Goal: Obtain resource: Obtain resource

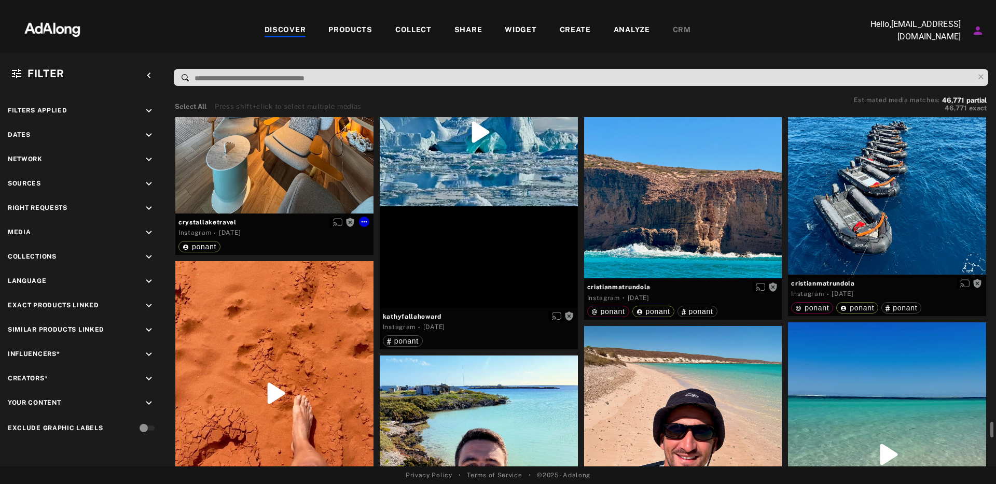
scroll to position [16040, 0]
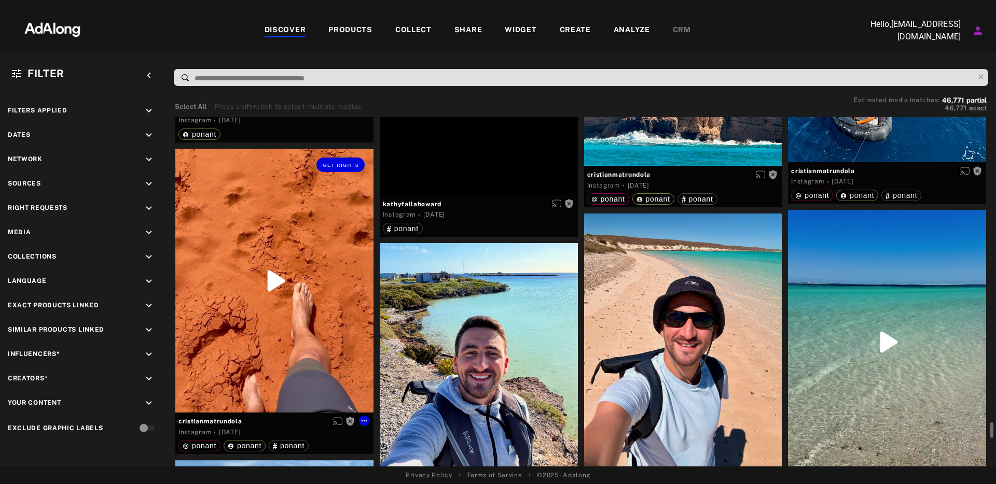
click at [280, 278] on div "Get rights" at bounding box center [274, 281] width 198 height 264
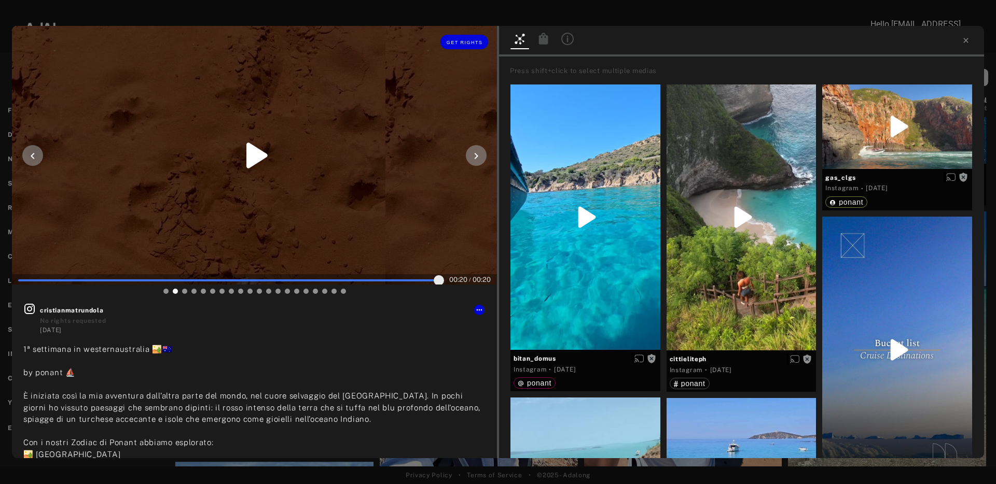
click at [256, 156] on icon at bounding box center [256, 155] width 21 height 25
type input "***"
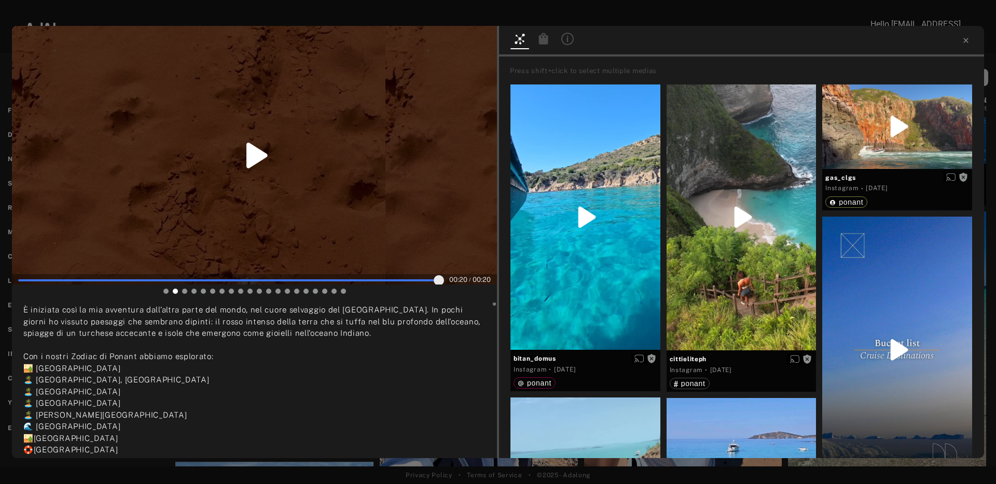
scroll to position [0, 0]
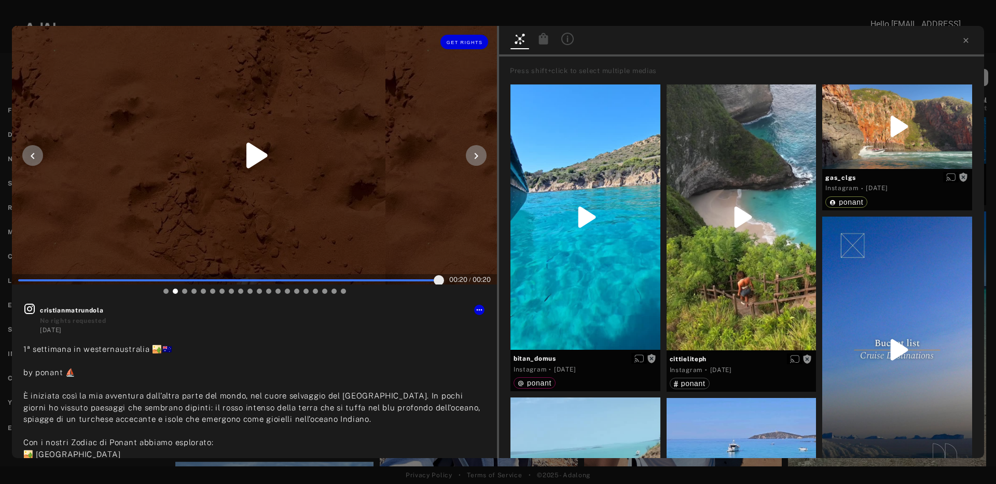
click at [470, 156] on icon at bounding box center [476, 156] width 12 height 12
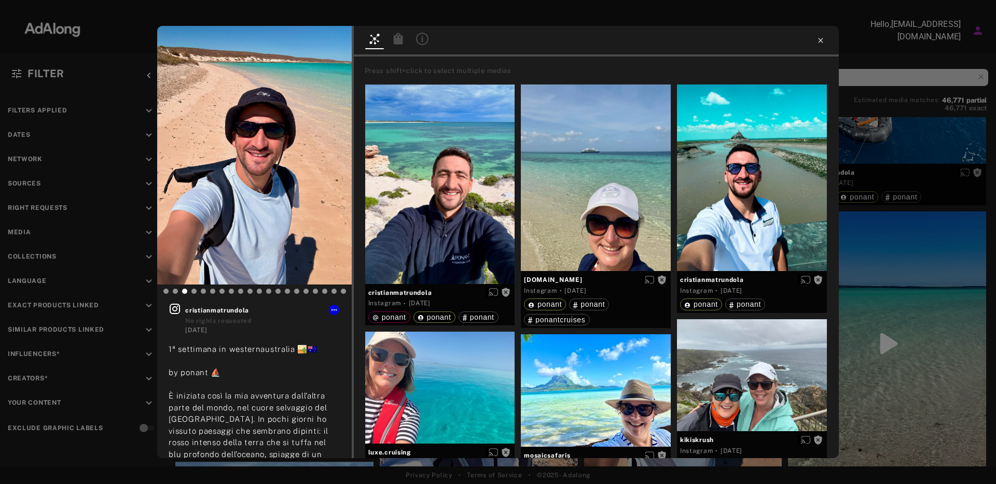
click at [821, 43] on icon at bounding box center [820, 40] width 8 height 8
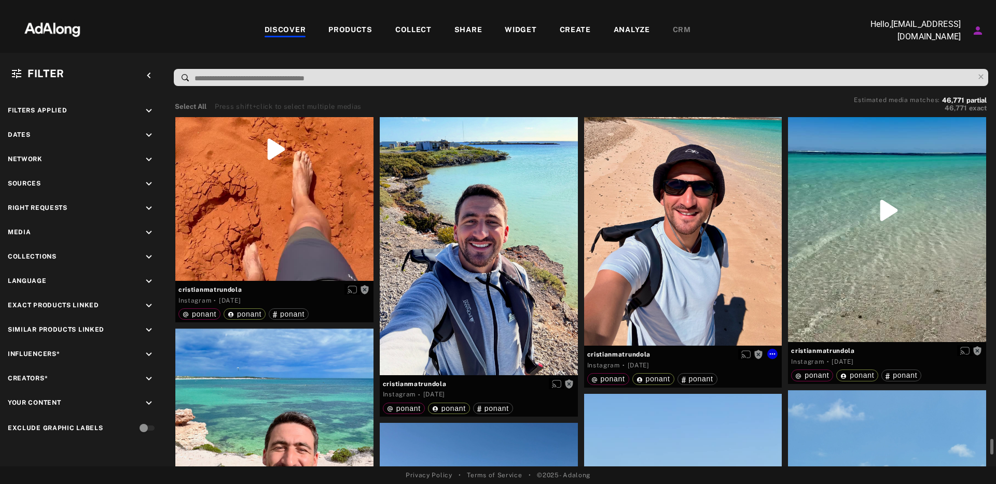
scroll to position [16299, 0]
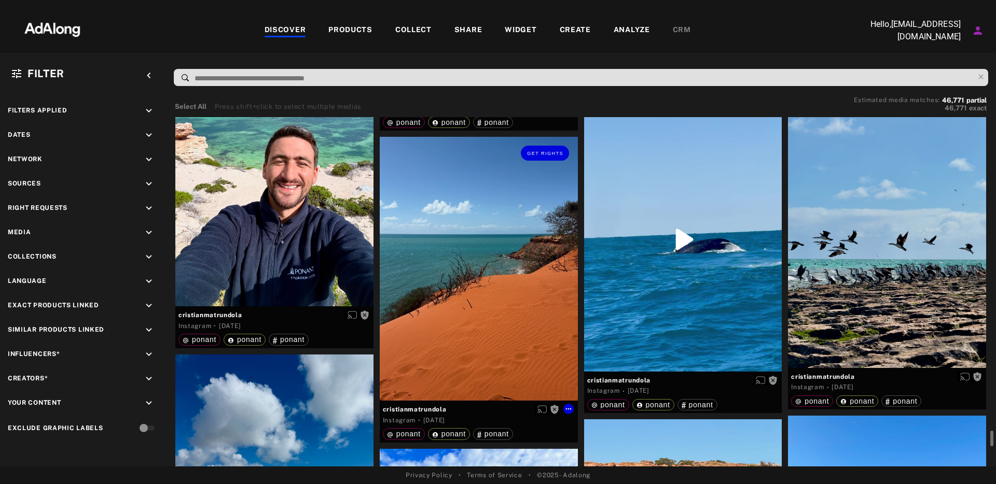
click at [478, 268] on div "Get rights" at bounding box center [479, 269] width 198 height 264
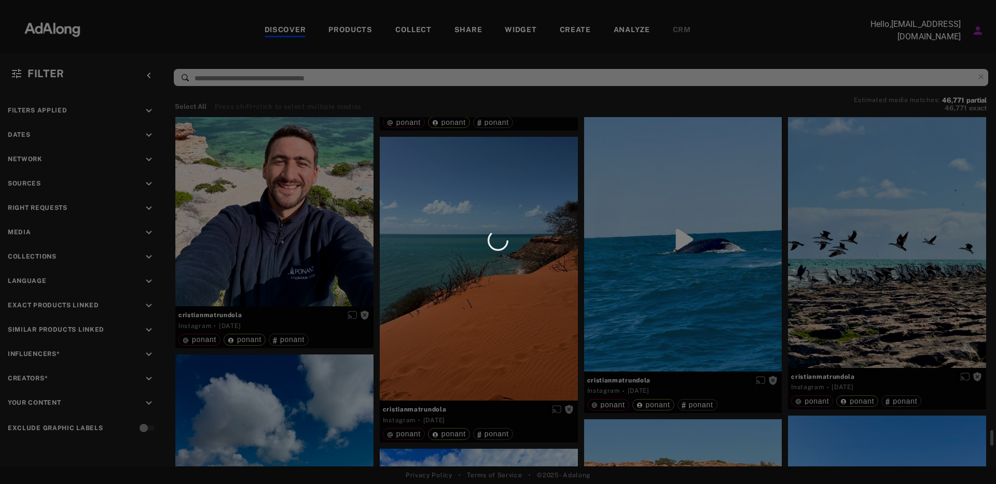
scroll to position [16568, 0]
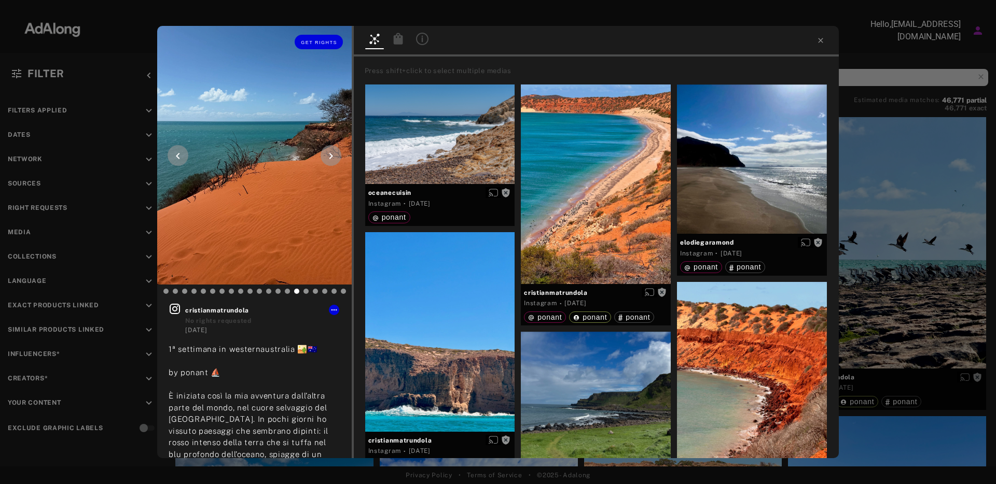
click at [329, 156] on icon at bounding box center [331, 156] width 12 height 12
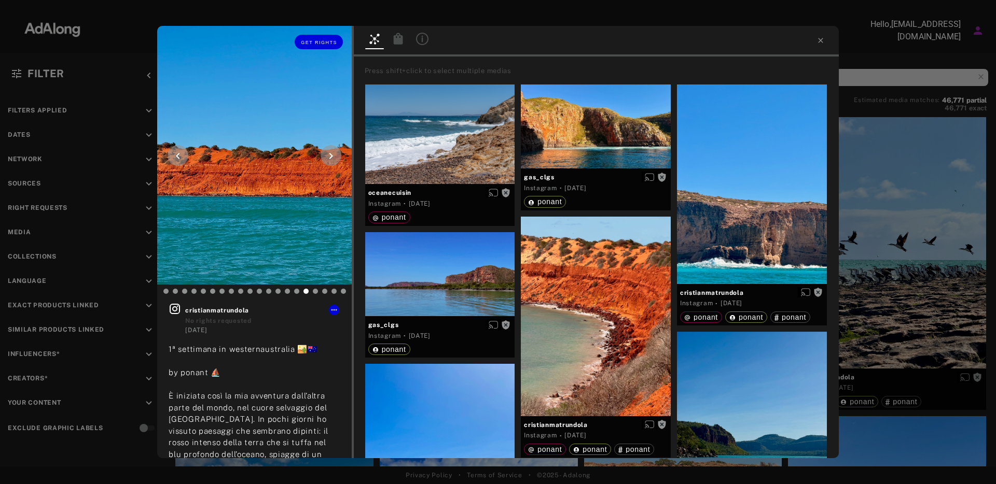
click at [327, 157] on icon at bounding box center [331, 156] width 12 height 12
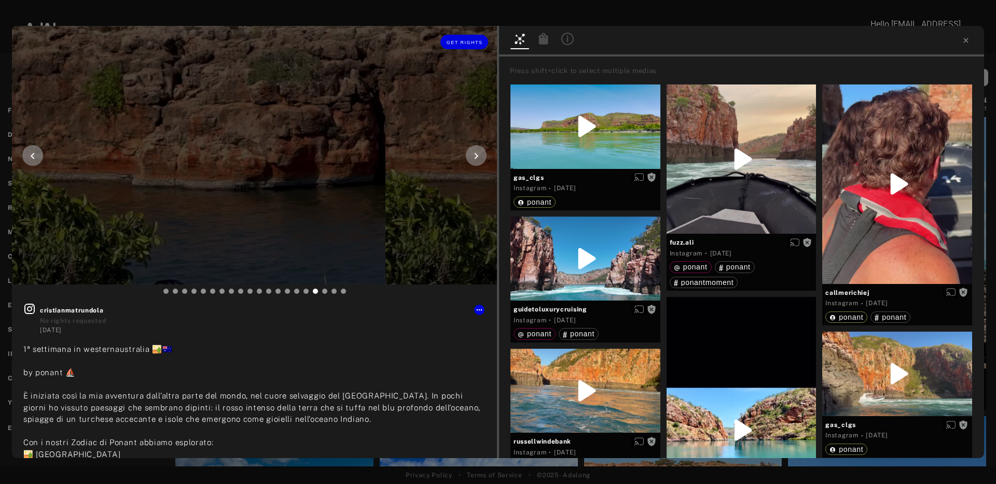
click at [478, 157] on icon at bounding box center [476, 156] width 12 height 12
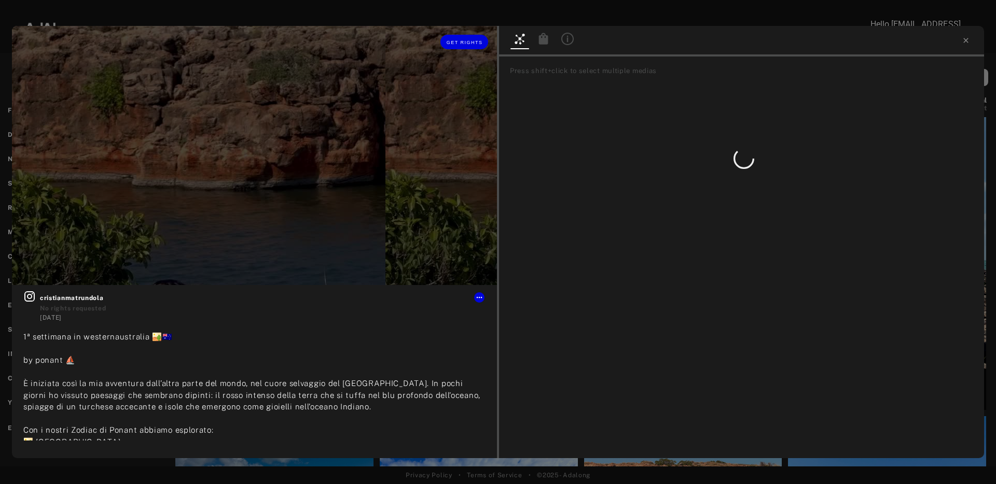
type input "**"
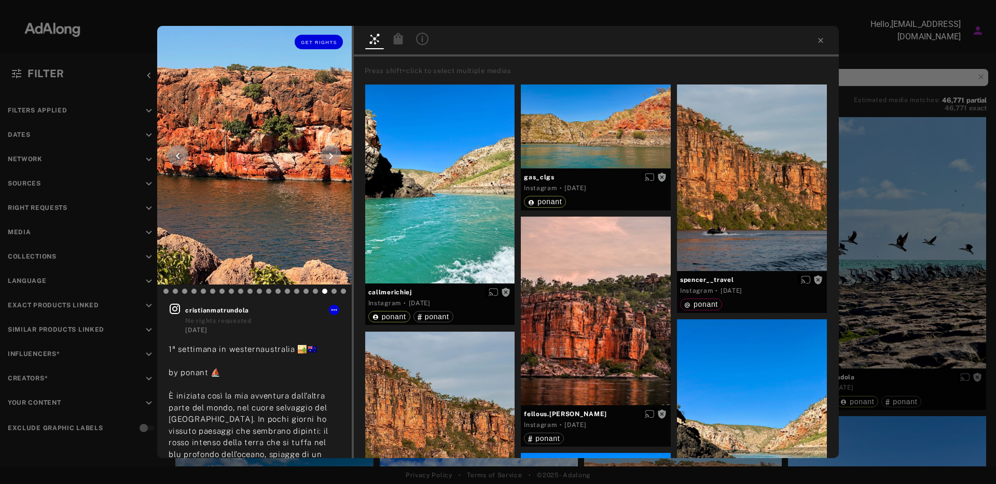
click at [330, 158] on icon at bounding box center [331, 156] width 4 height 6
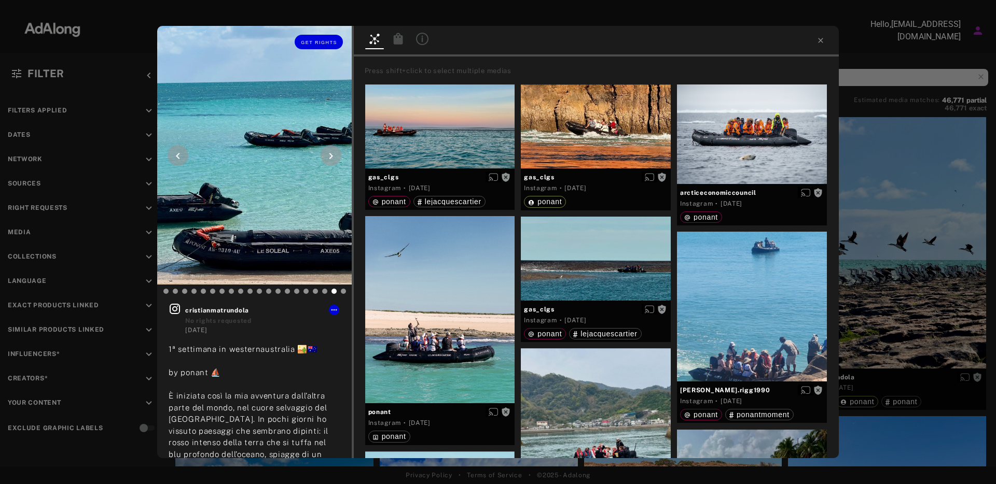
click at [330, 158] on icon at bounding box center [331, 156] width 4 height 6
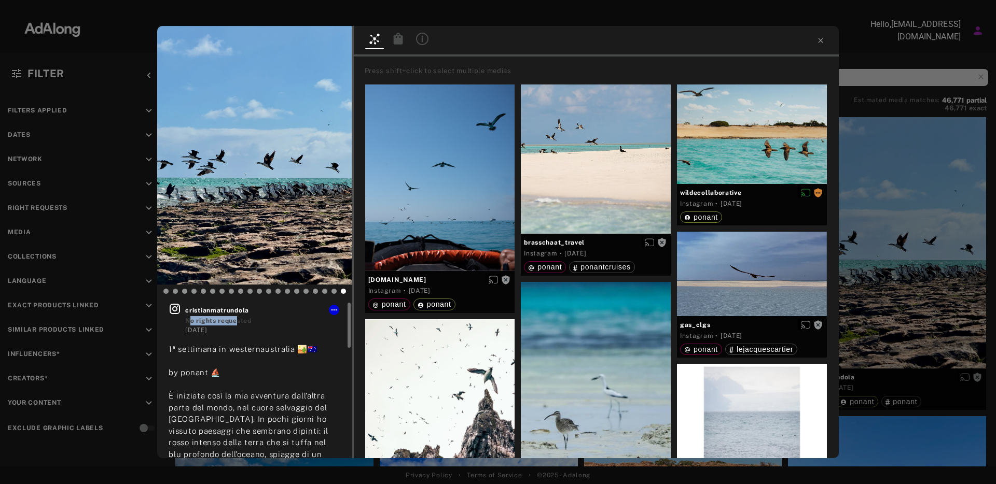
drag, startPoint x: 224, startPoint y: 321, endPoint x: 191, endPoint y: 320, distance: 33.2
click at [190, 320] on span "No rights requested" at bounding box center [218, 320] width 66 height 7
click at [248, 322] on span "No rights requested" at bounding box center [218, 320] width 66 height 7
drag, startPoint x: 256, startPoint y: 322, endPoint x: 185, endPoint y: 318, distance: 71.1
click at [186, 318] on span "No rights requested" at bounding box center [262, 320] width 155 height 9
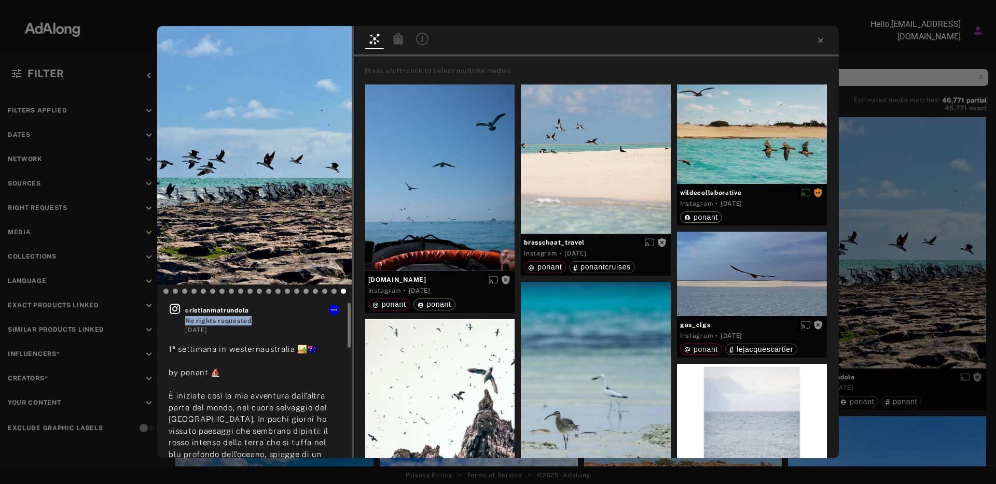
click at [192, 319] on span "No rights requested" at bounding box center [218, 320] width 66 height 7
drag, startPoint x: 256, startPoint y: 323, endPoint x: 188, endPoint y: 321, distance: 68.5
click at [188, 321] on span "No rights requested" at bounding box center [262, 320] width 155 height 9
click at [239, 324] on span "No rights requested" at bounding box center [218, 320] width 66 height 7
click at [179, 152] on icon at bounding box center [178, 156] width 12 height 12
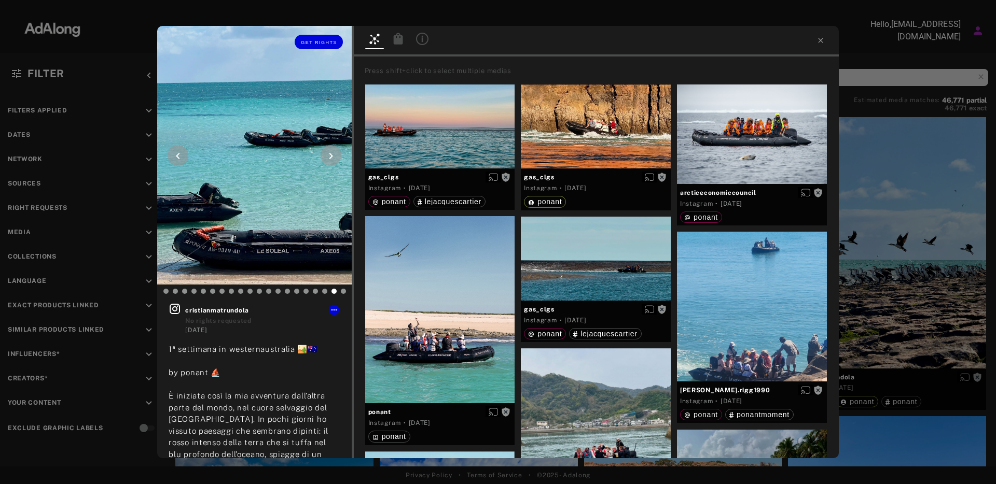
click at [179, 152] on icon at bounding box center [178, 156] width 12 height 12
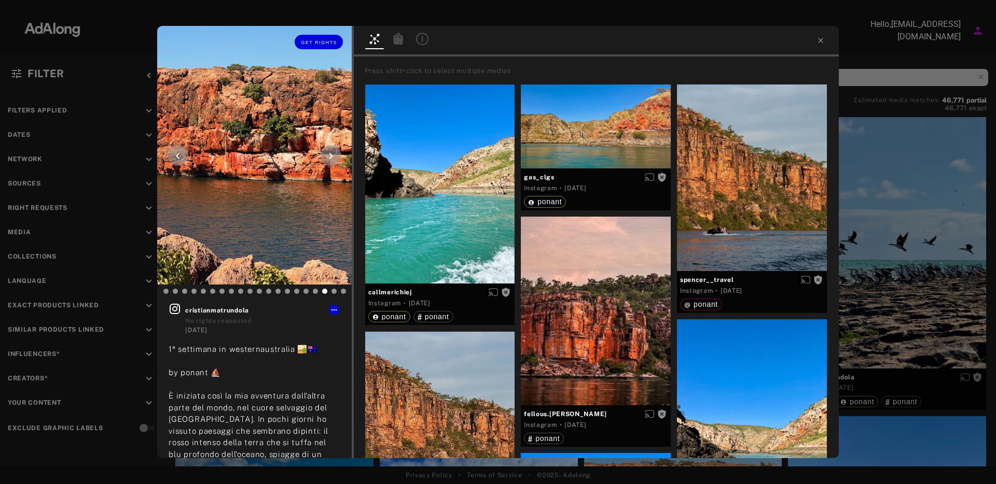
click at [170, 155] on div at bounding box center [177, 155] width 21 height 21
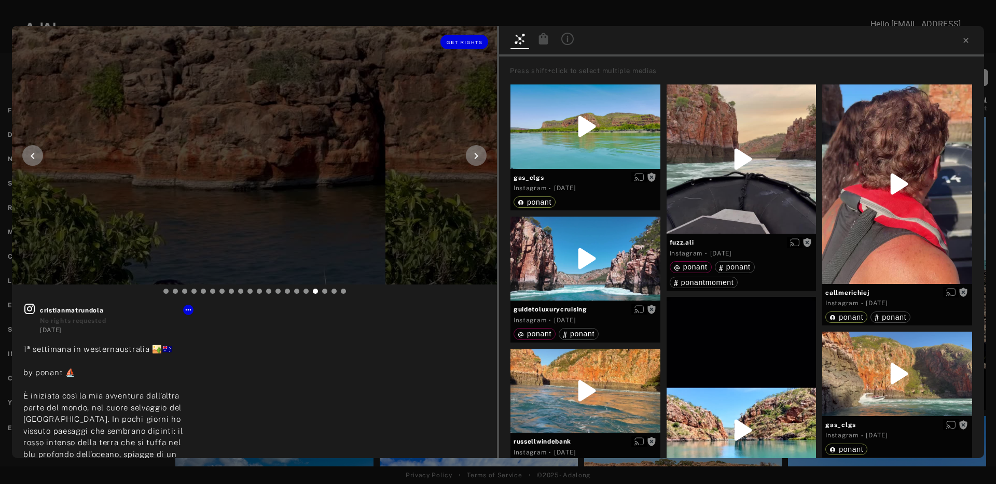
type input "**"
click at [36, 153] on icon at bounding box center [32, 156] width 12 height 12
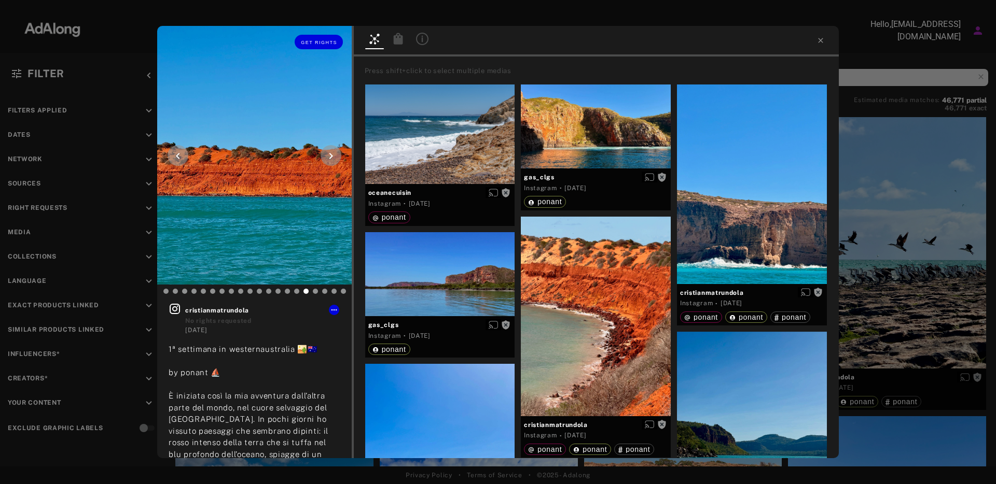
click at [172, 155] on icon at bounding box center [178, 156] width 12 height 12
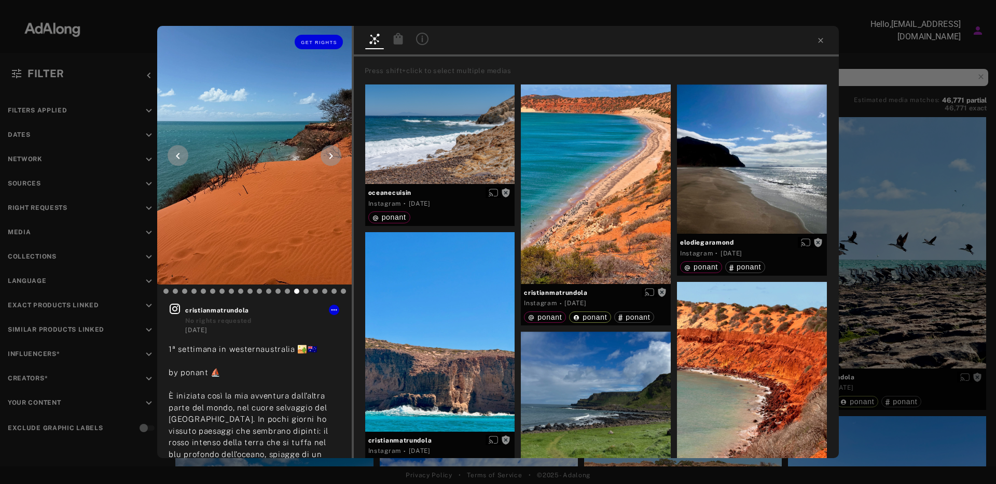
click at [173, 155] on icon at bounding box center [178, 156] width 12 height 12
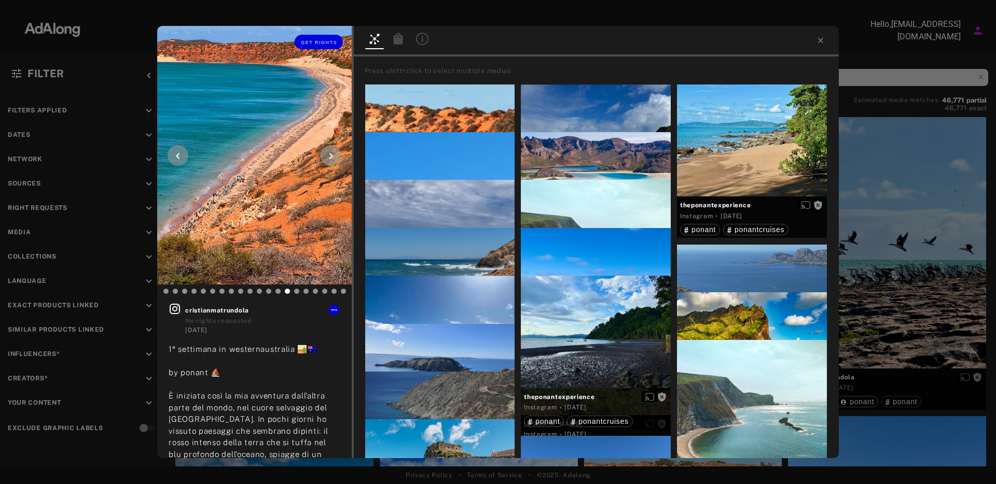
click at [174, 155] on icon at bounding box center [178, 156] width 12 height 12
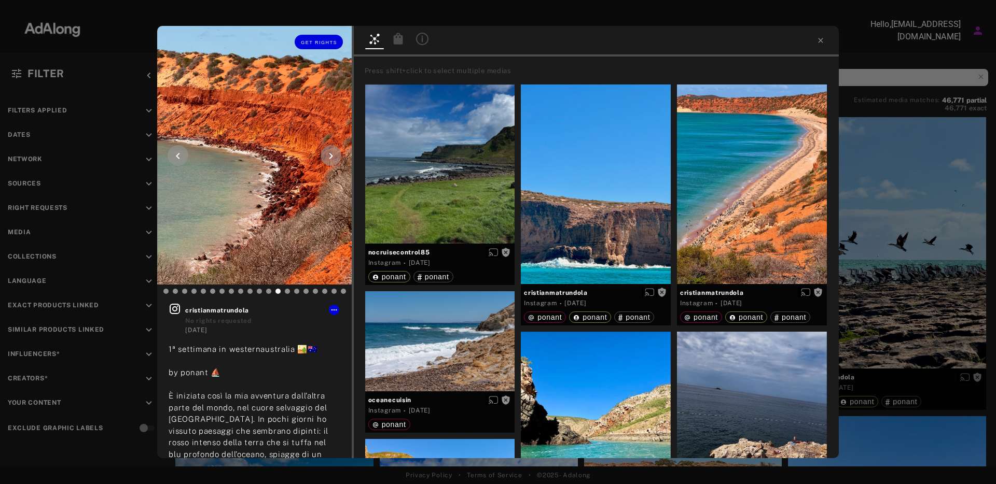
click at [177, 155] on icon at bounding box center [178, 156] width 12 height 12
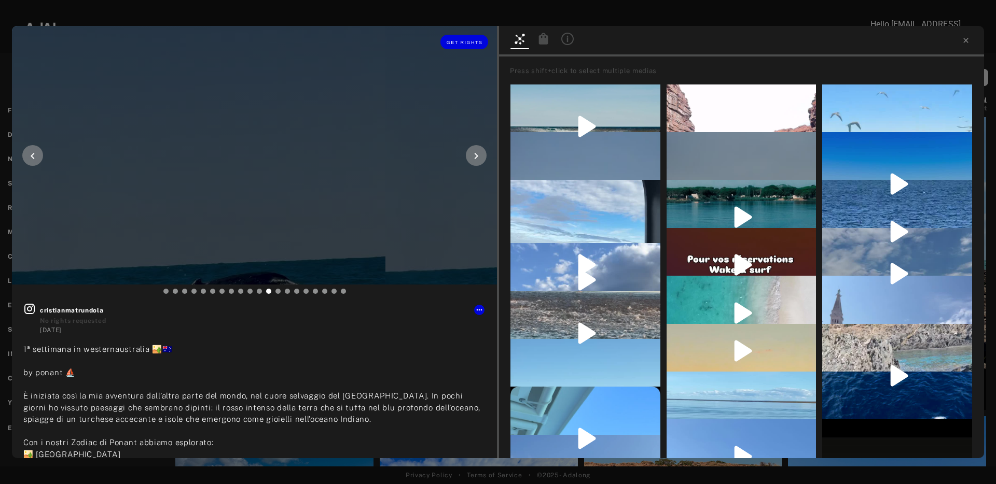
click at [38, 157] on icon at bounding box center [32, 156] width 12 height 12
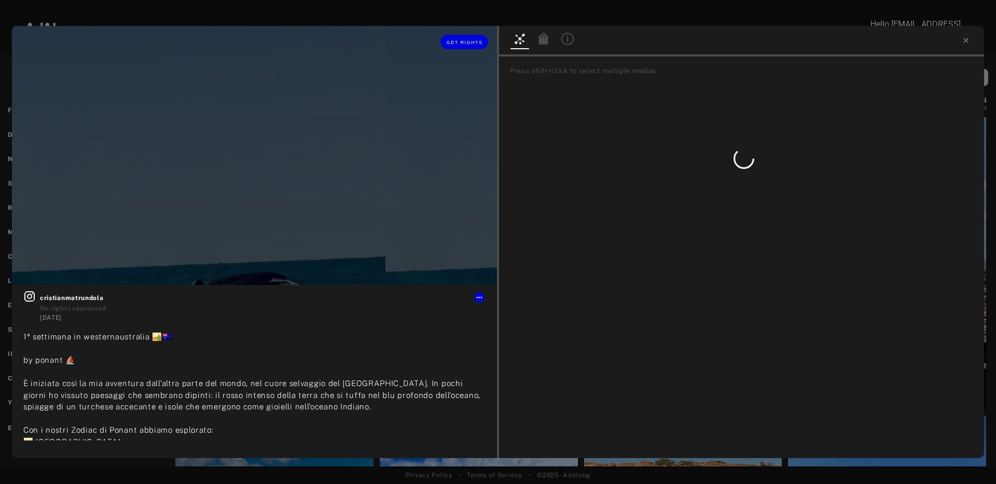
type input "**"
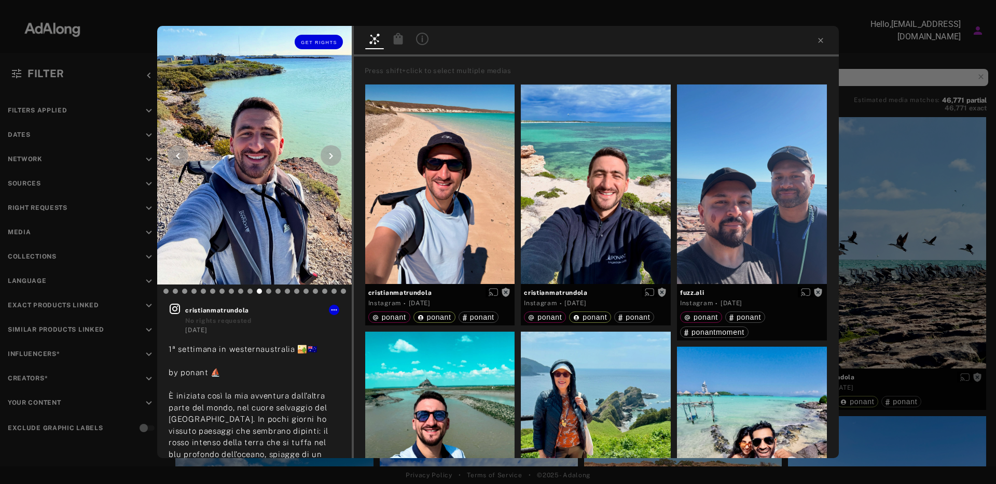
click at [180, 156] on icon at bounding box center [178, 156] width 12 height 12
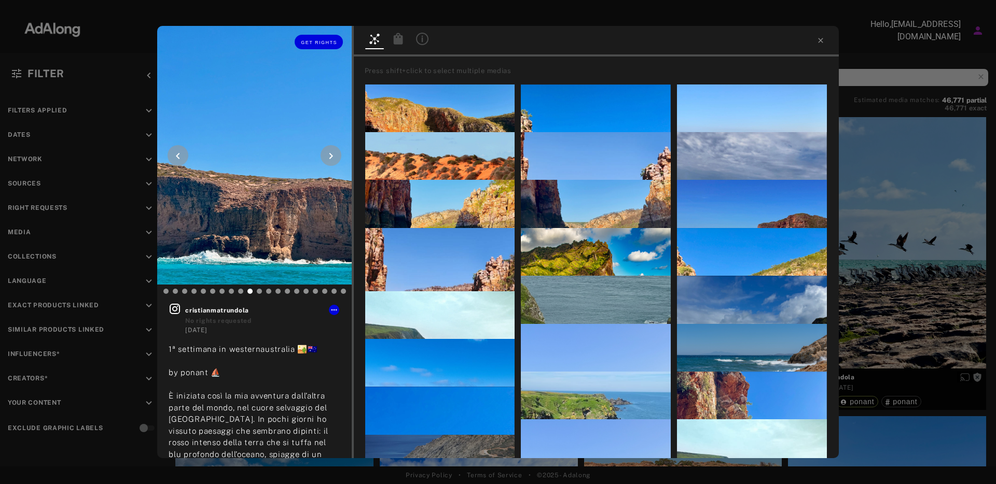
click at [180, 156] on icon at bounding box center [178, 156] width 12 height 12
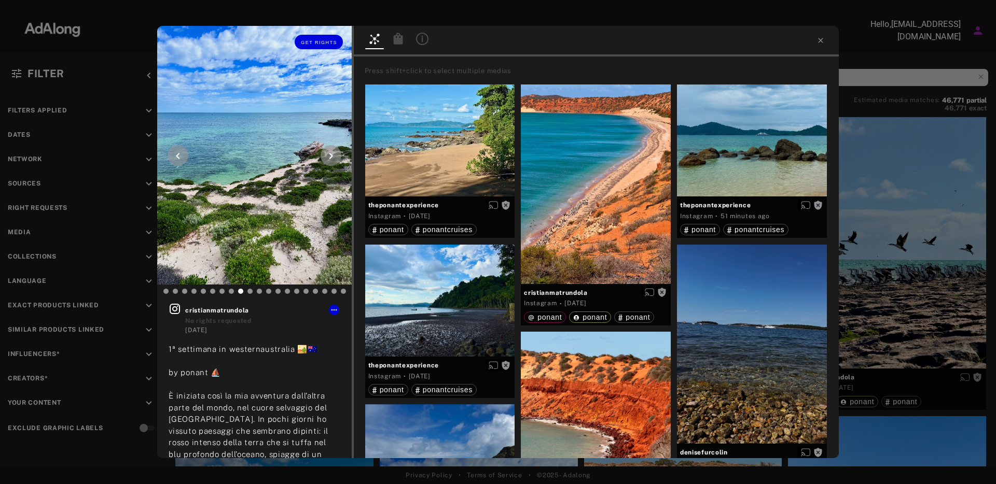
click at [179, 156] on icon at bounding box center [178, 156] width 12 height 12
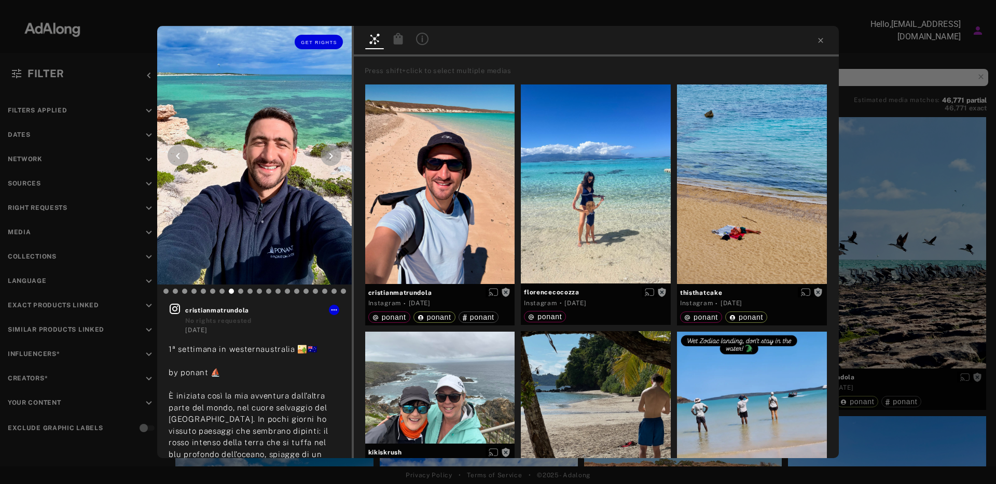
click at [179, 156] on icon at bounding box center [178, 156] width 12 height 12
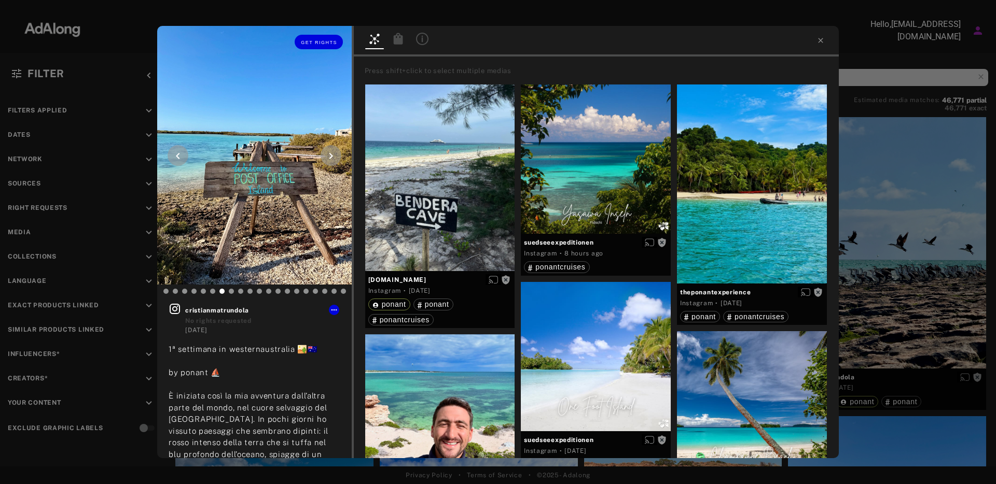
click at [179, 156] on icon at bounding box center [178, 156] width 12 height 12
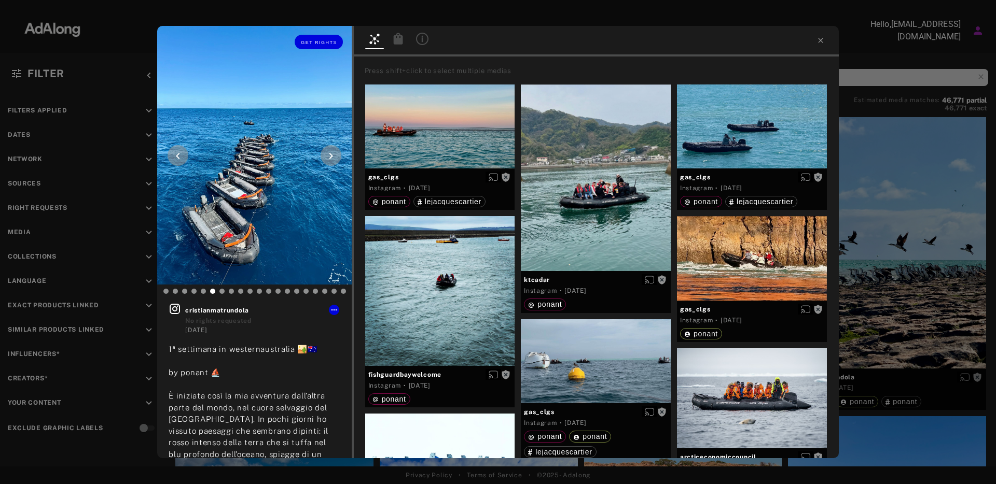
click at [181, 158] on icon at bounding box center [178, 156] width 12 height 12
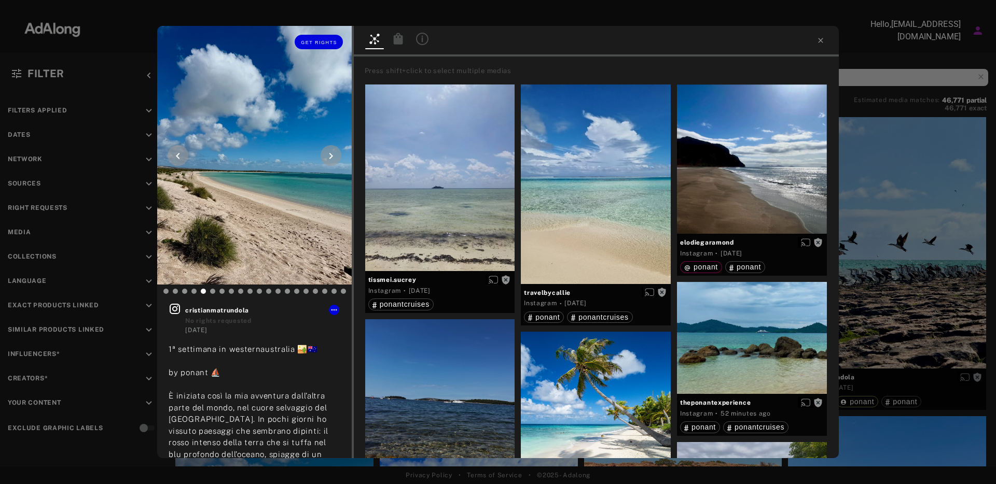
click at [179, 158] on icon at bounding box center [178, 156] width 4 height 6
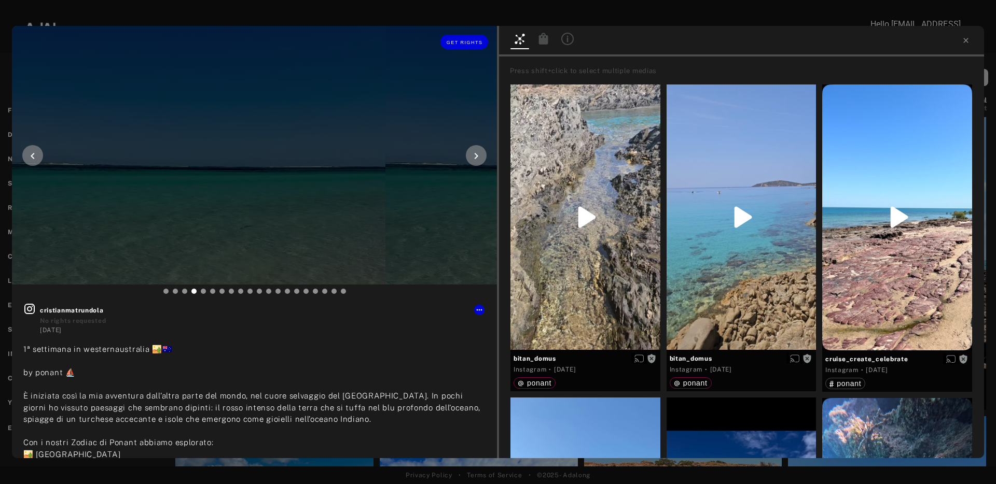
type input "**"
click at [31, 156] on icon at bounding box center [33, 156] width 4 height 6
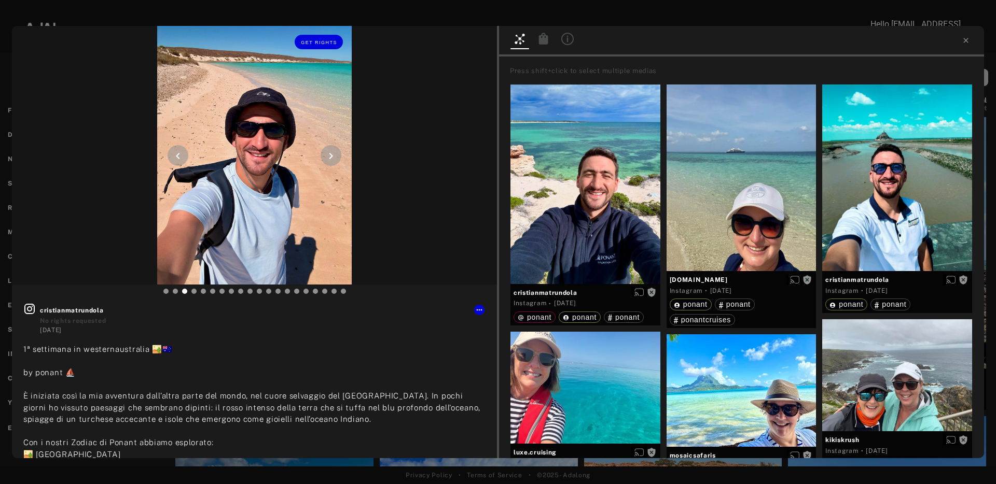
click at [178, 151] on icon at bounding box center [178, 156] width 12 height 12
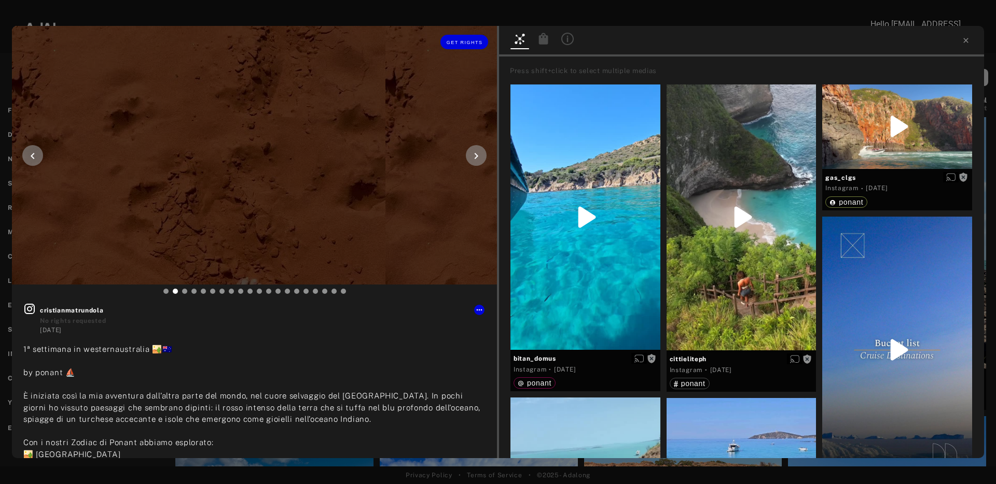
click at [33, 157] on icon at bounding box center [33, 156] width 4 height 6
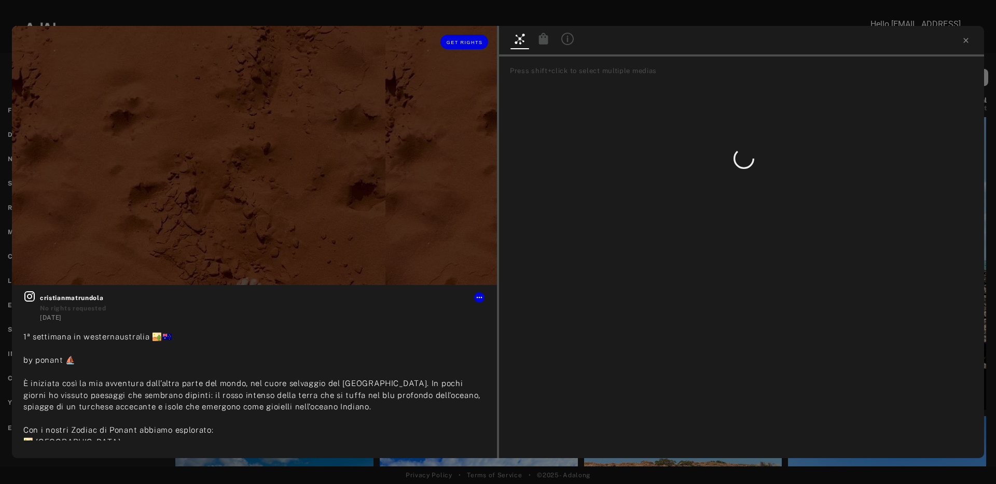
type input "**"
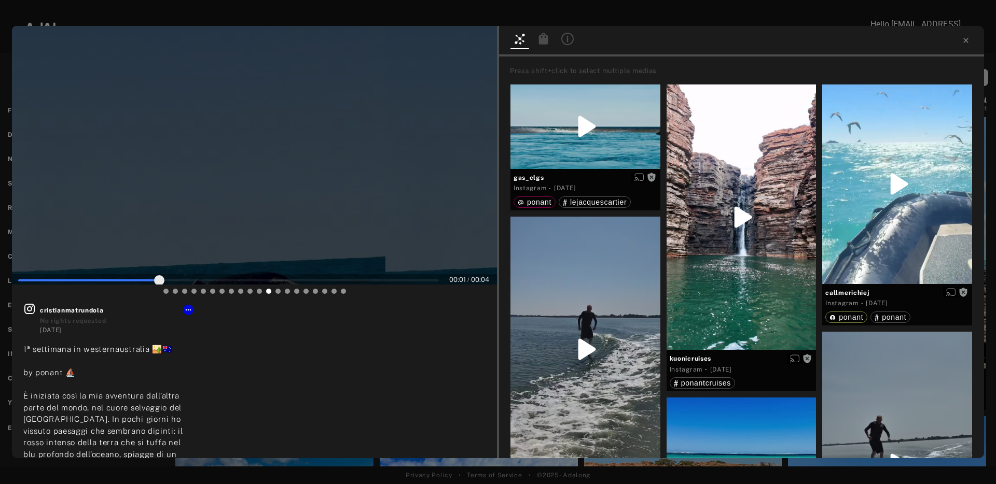
type input "**"
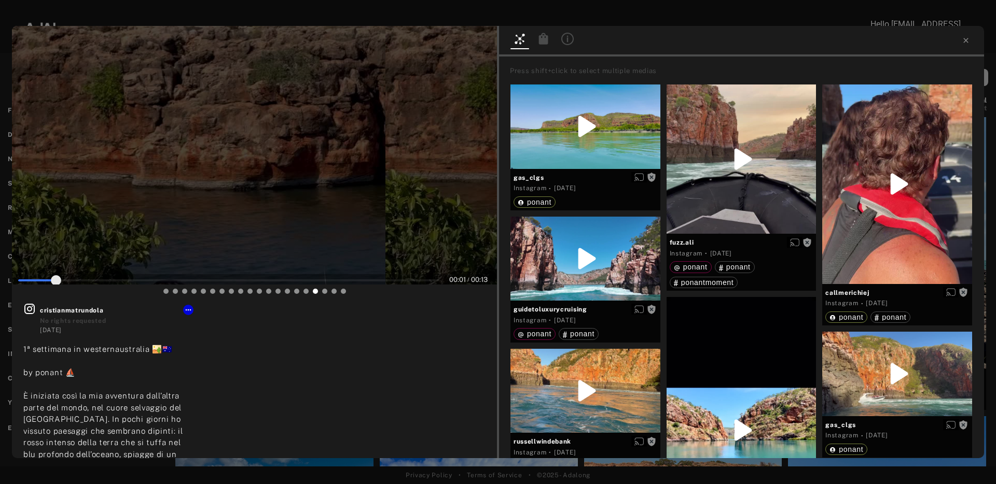
type input "**"
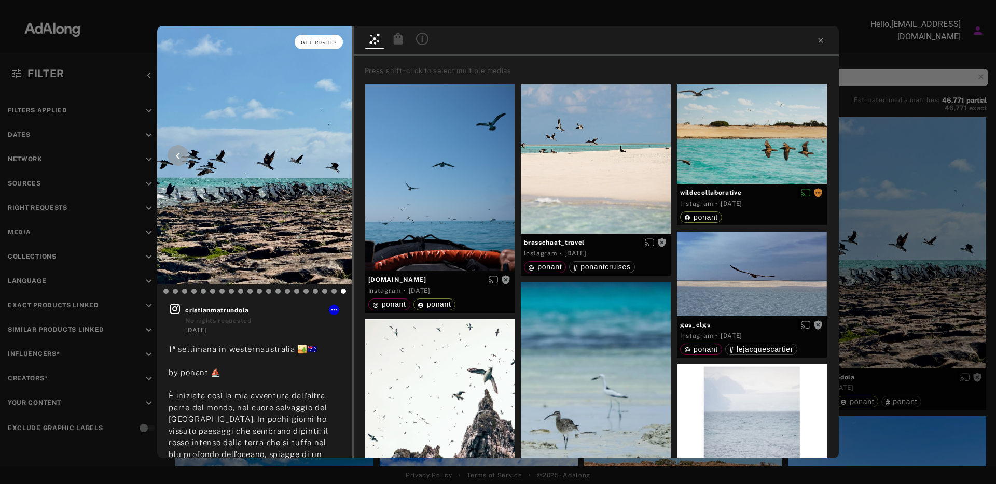
click at [307, 40] on span "Get rights" at bounding box center [319, 42] width 36 height 5
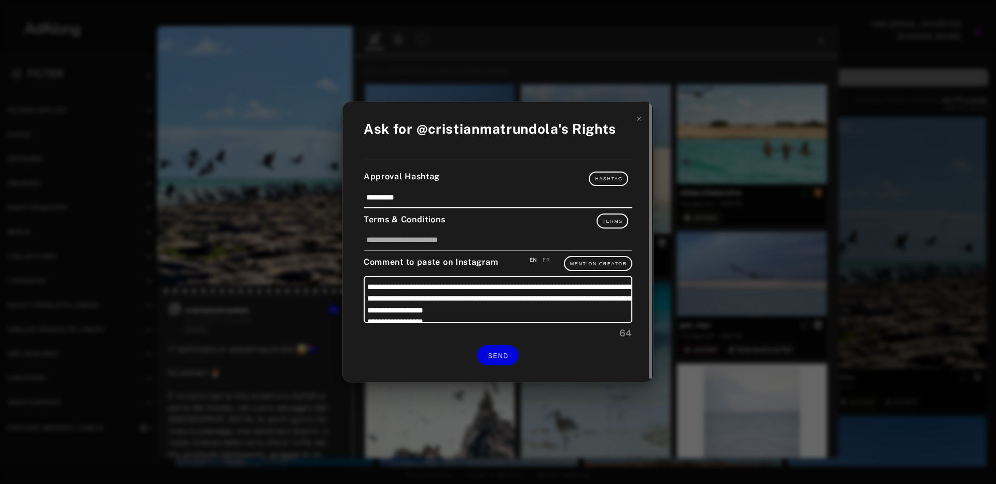
scroll to position [10, 0]
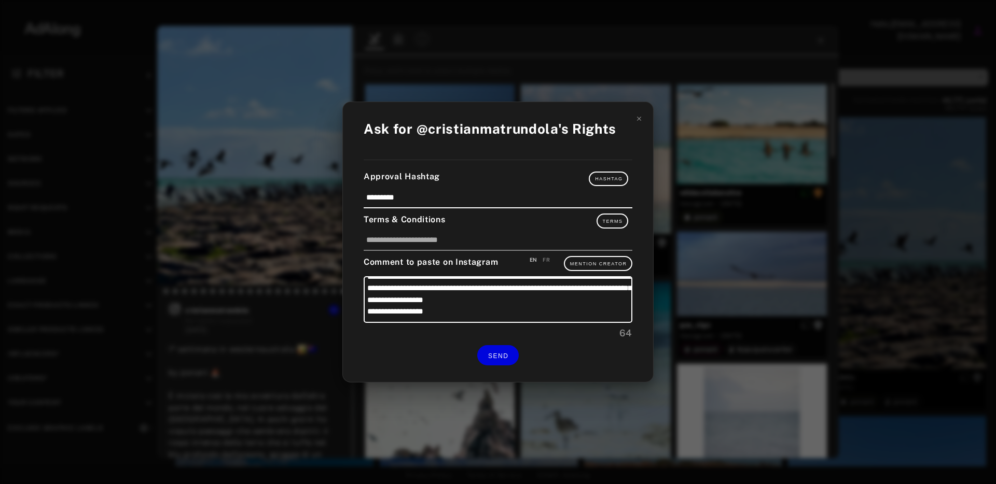
click at [639, 119] on icon at bounding box center [638, 118] width 7 height 7
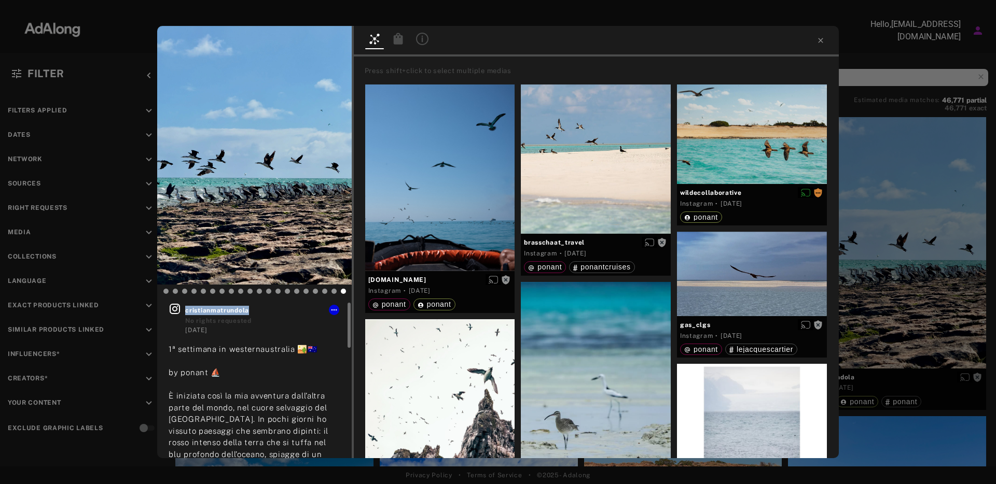
drag, startPoint x: 251, startPoint y: 313, endPoint x: 186, endPoint y: 313, distance: 65.3
click at [186, 313] on span "cristianmatrundola" at bounding box center [262, 310] width 155 height 9
copy span "cristianmatrundola"
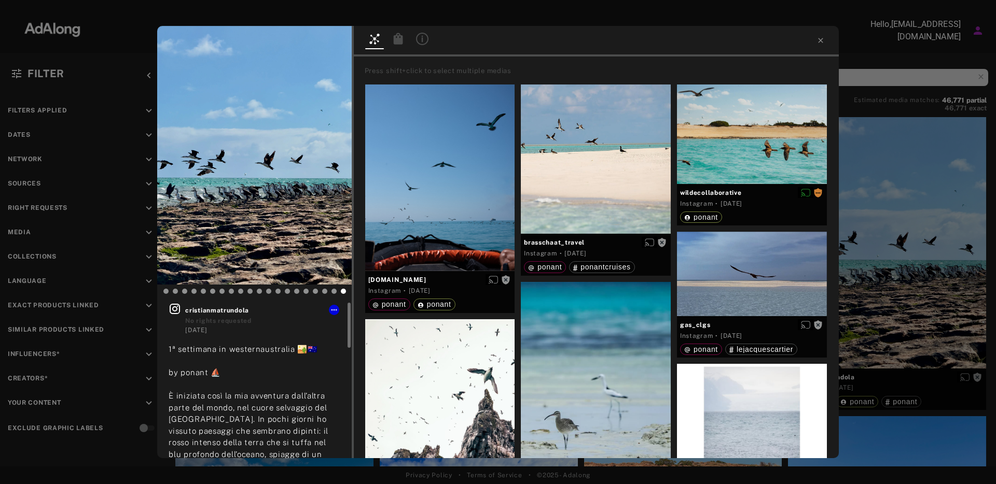
click at [264, 186] on img at bounding box center [254, 155] width 194 height 259
click at [261, 186] on img at bounding box center [254, 155] width 194 height 259
click at [176, 307] on icon at bounding box center [175, 309] width 10 height 10
